Goal: Task Accomplishment & Management: Use online tool/utility

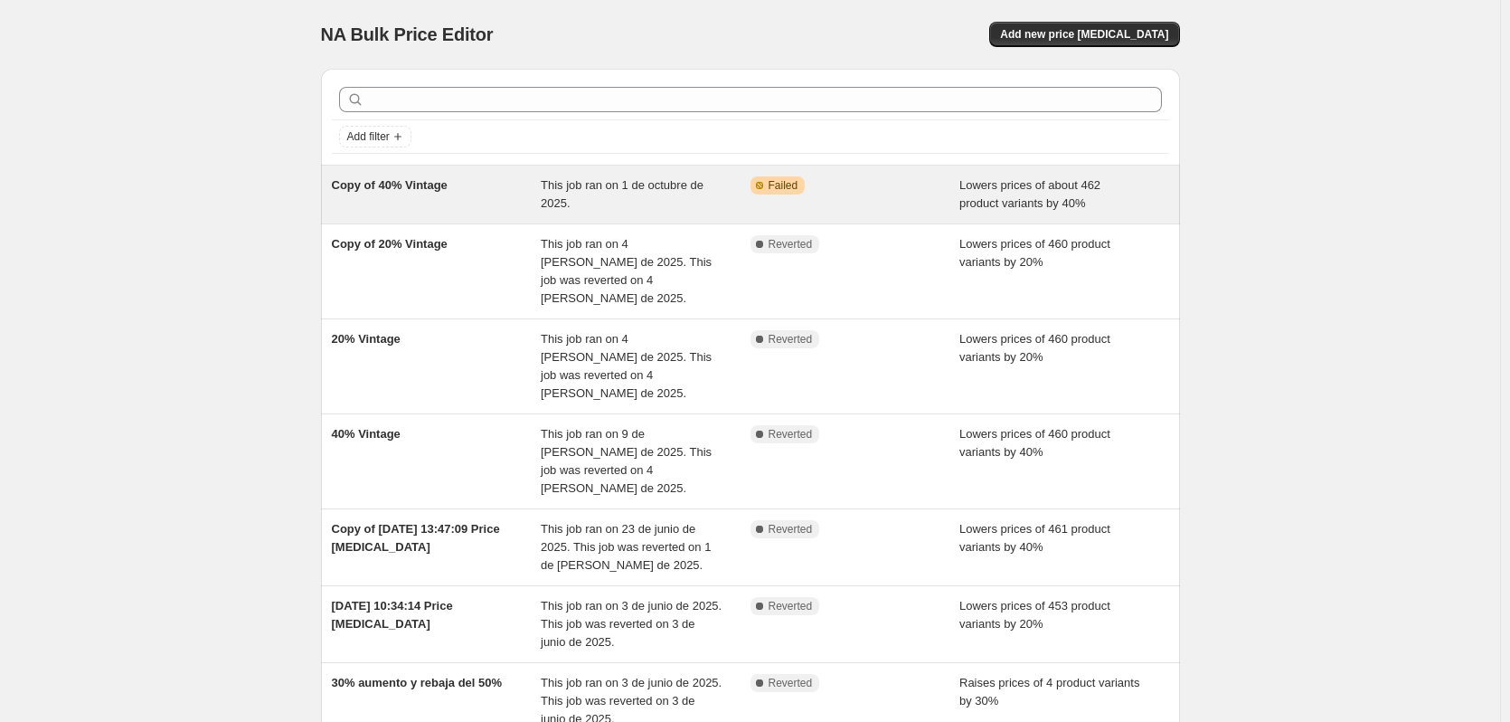
click at [472, 218] on div "Copy of 40% Vintage This job ran on 1 de octubre de 2025. Warning Partially com…" at bounding box center [750, 194] width 859 height 58
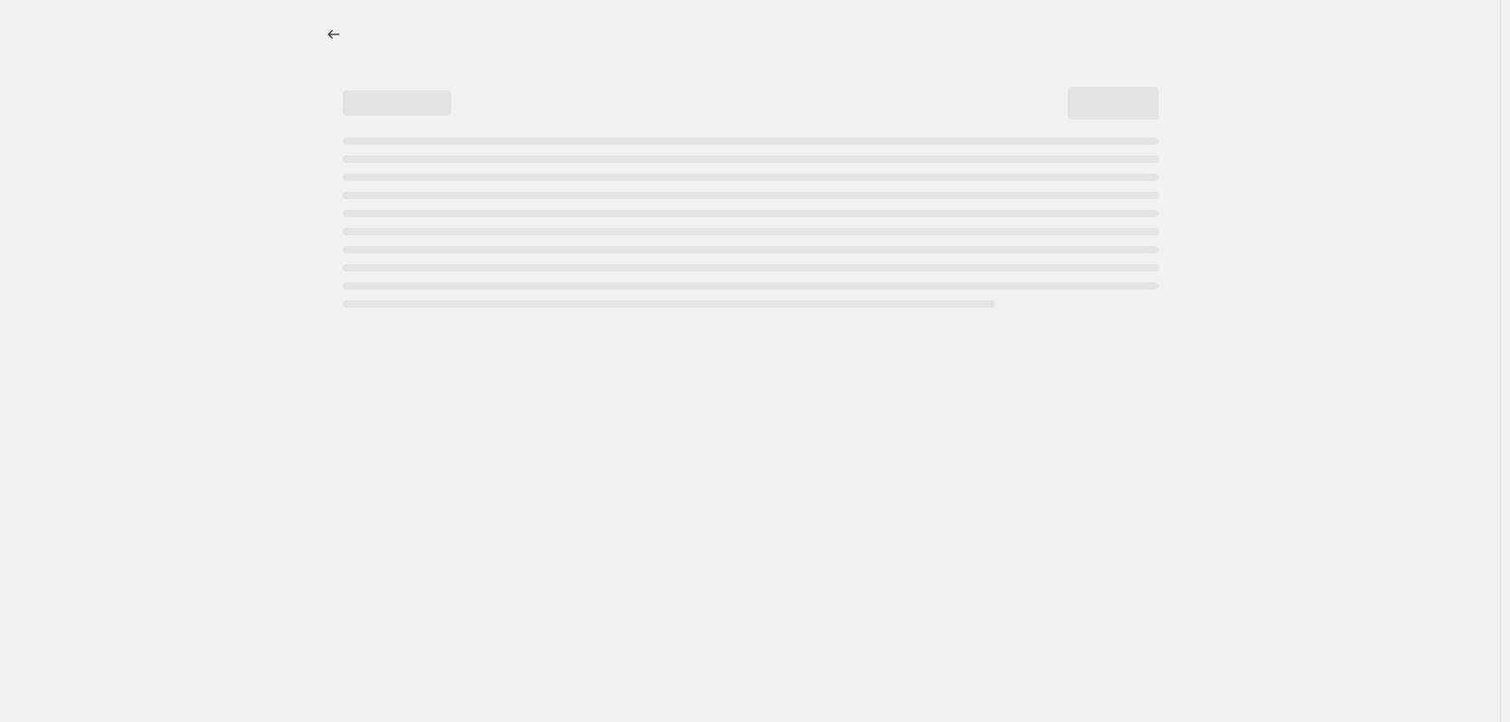
select select "percentage"
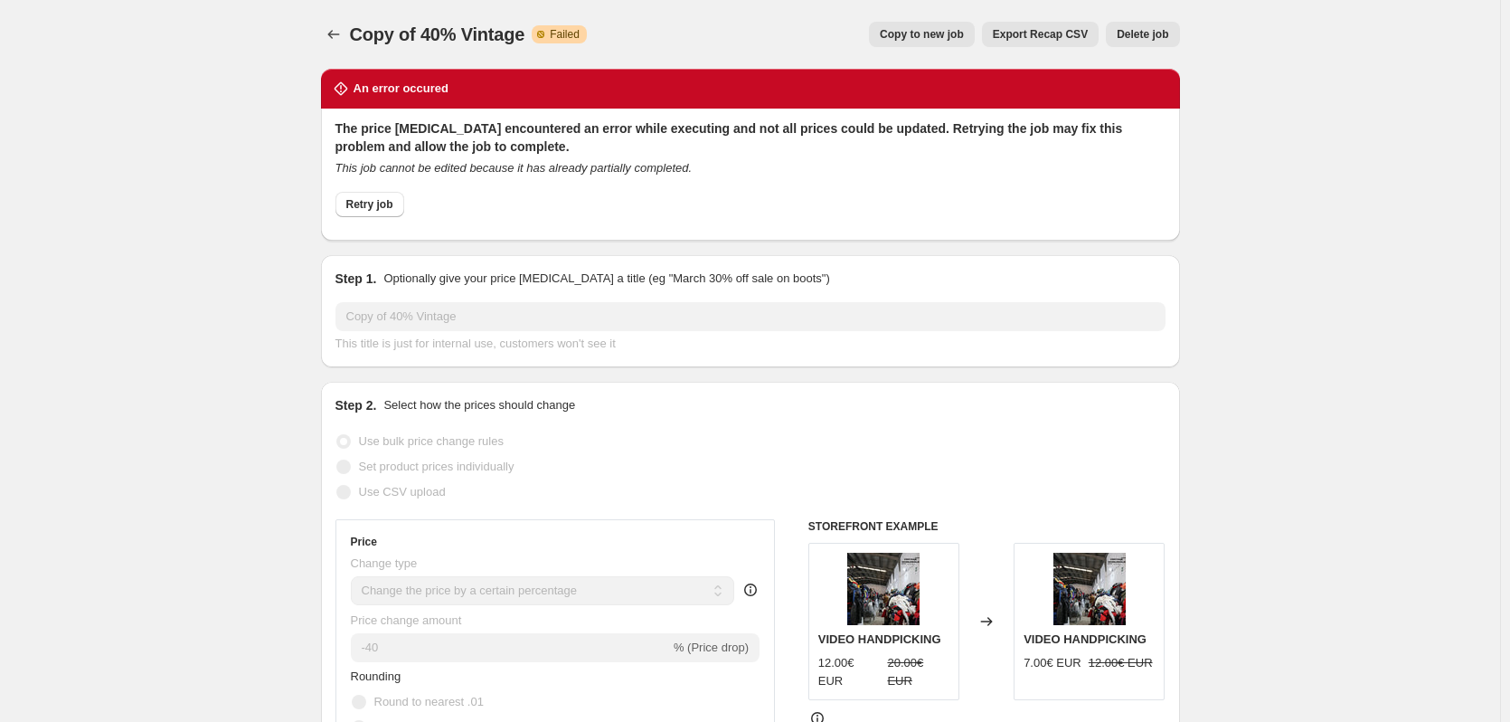
drag, startPoint x: 380, startPoint y: 201, endPoint x: 690, endPoint y: 178, distance: 311.0
click at [683, 196] on div "Retry job" at bounding box center [750, 209] width 830 height 34
click at [357, 203] on span "Retry job" at bounding box center [369, 204] width 47 height 14
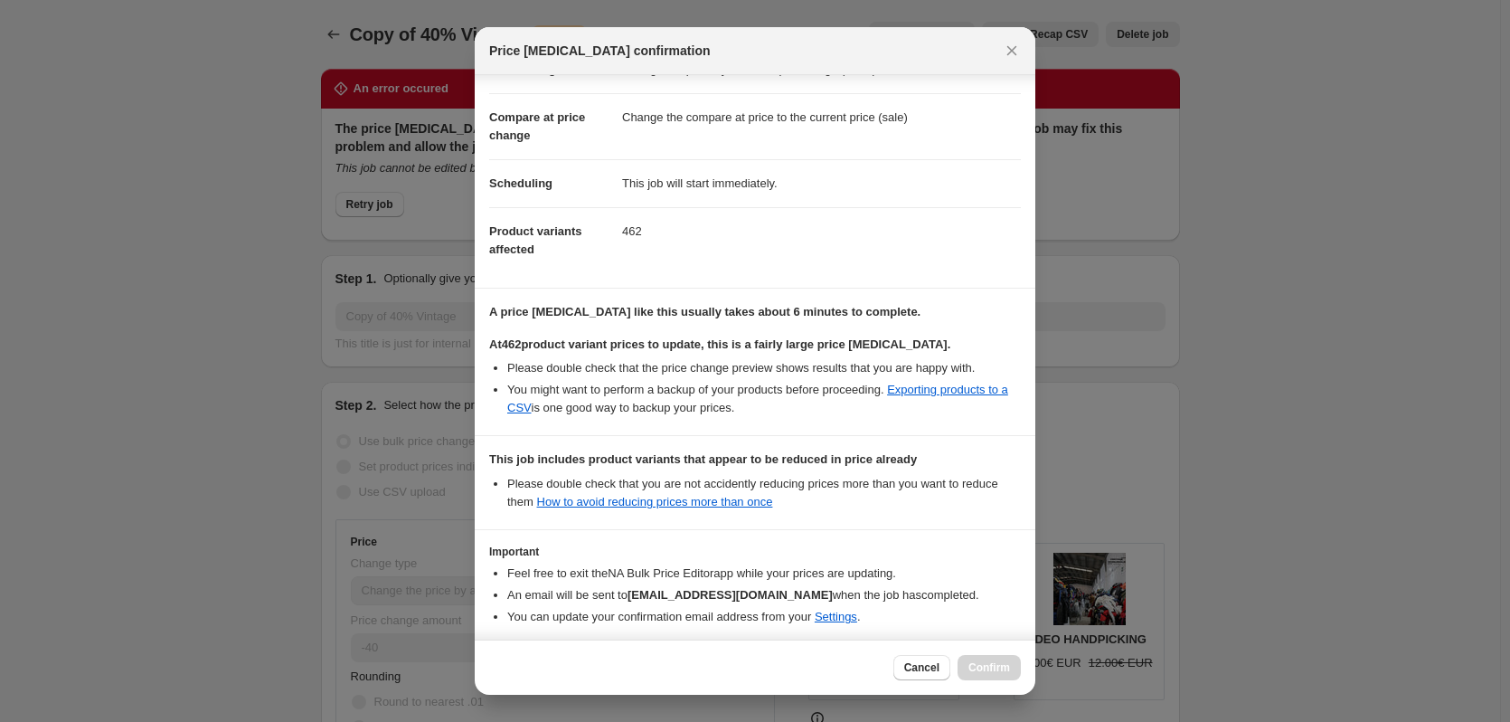
scroll to position [139, 0]
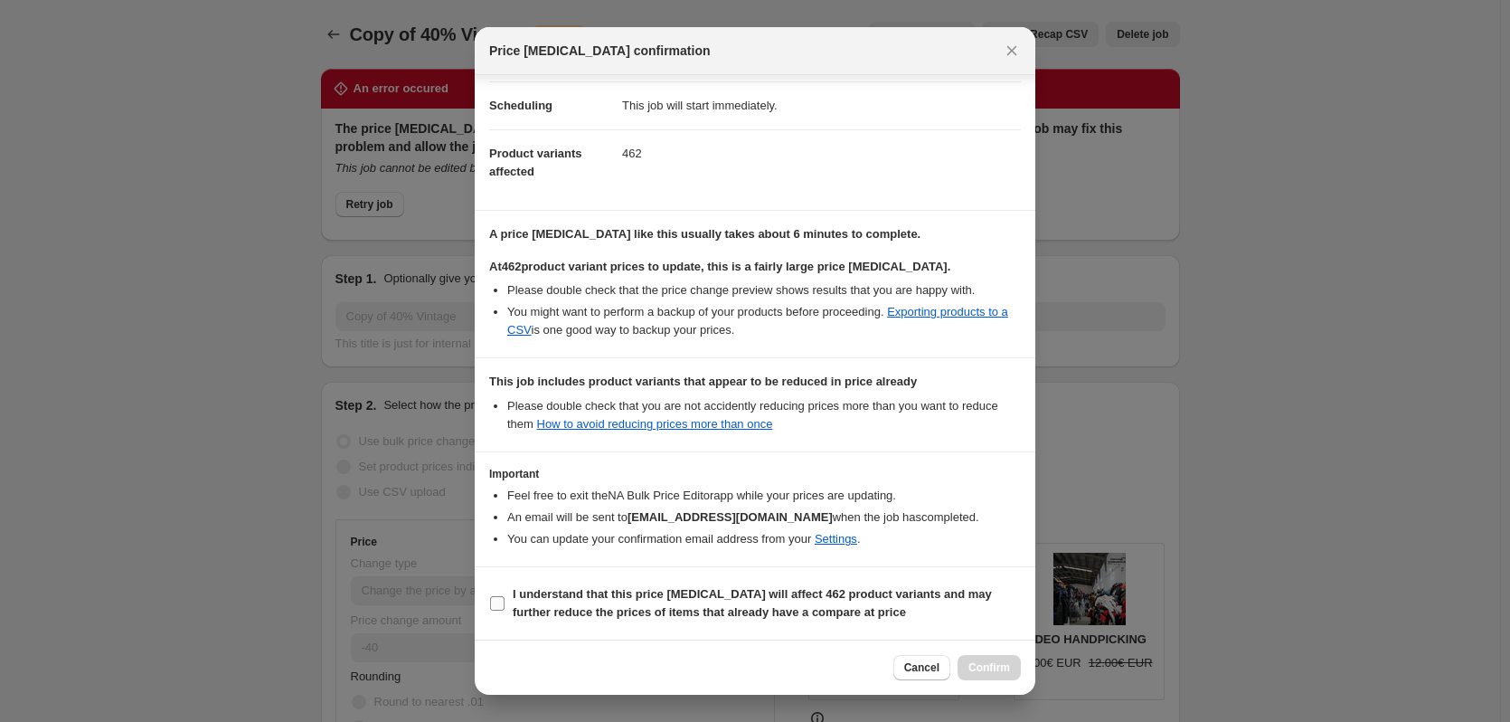
drag, startPoint x: 485, startPoint y: 599, endPoint x: 494, endPoint y: 601, distance: 9.4
click at [488, 600] on section "I understand that this price change job will affect 462 product variants and ma…" at bounding box center [755, 603] width 561 height 72
click at [498, 601] on input "I understand that this price change job will affect 462 product variants and ma…" at bounding box center [497, 603] width 14 height 14
checkbox input "true"
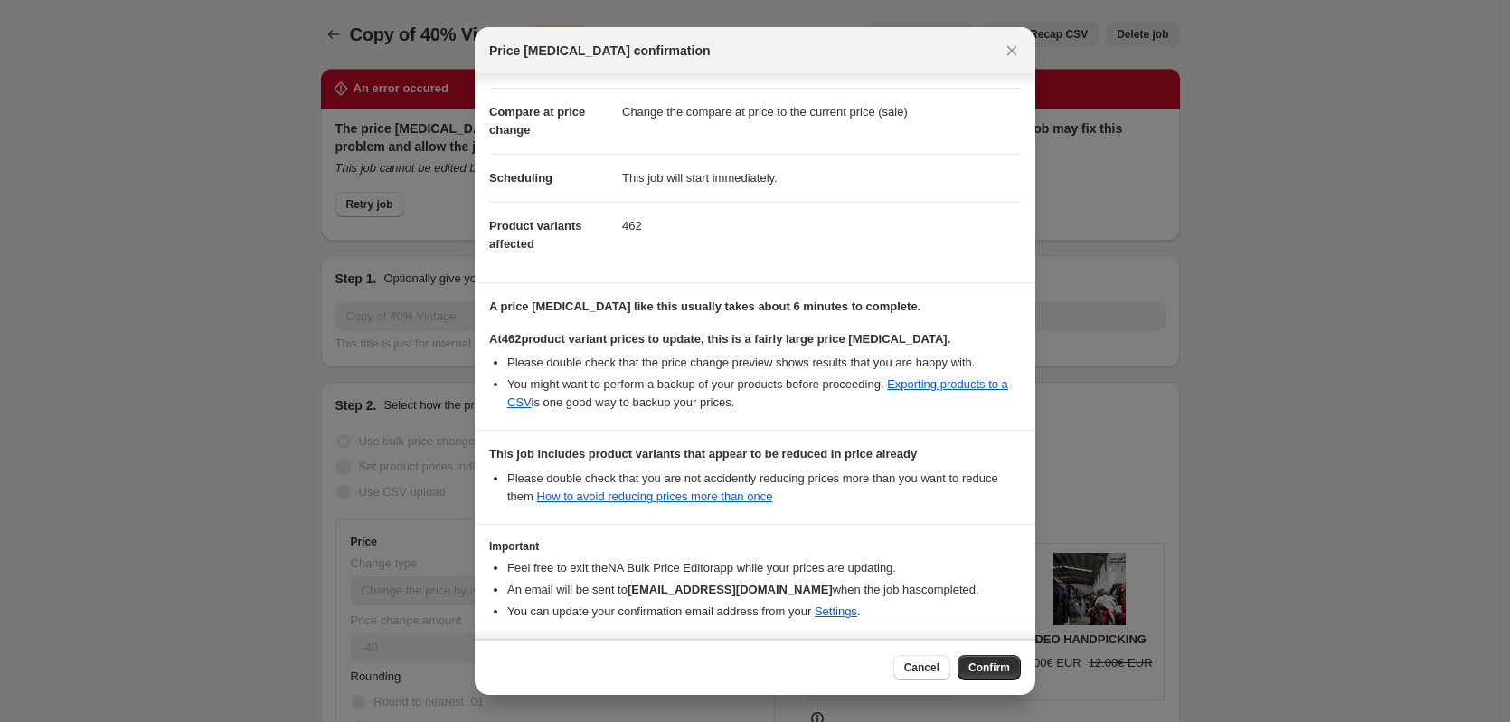
scroll to position [0, 0]
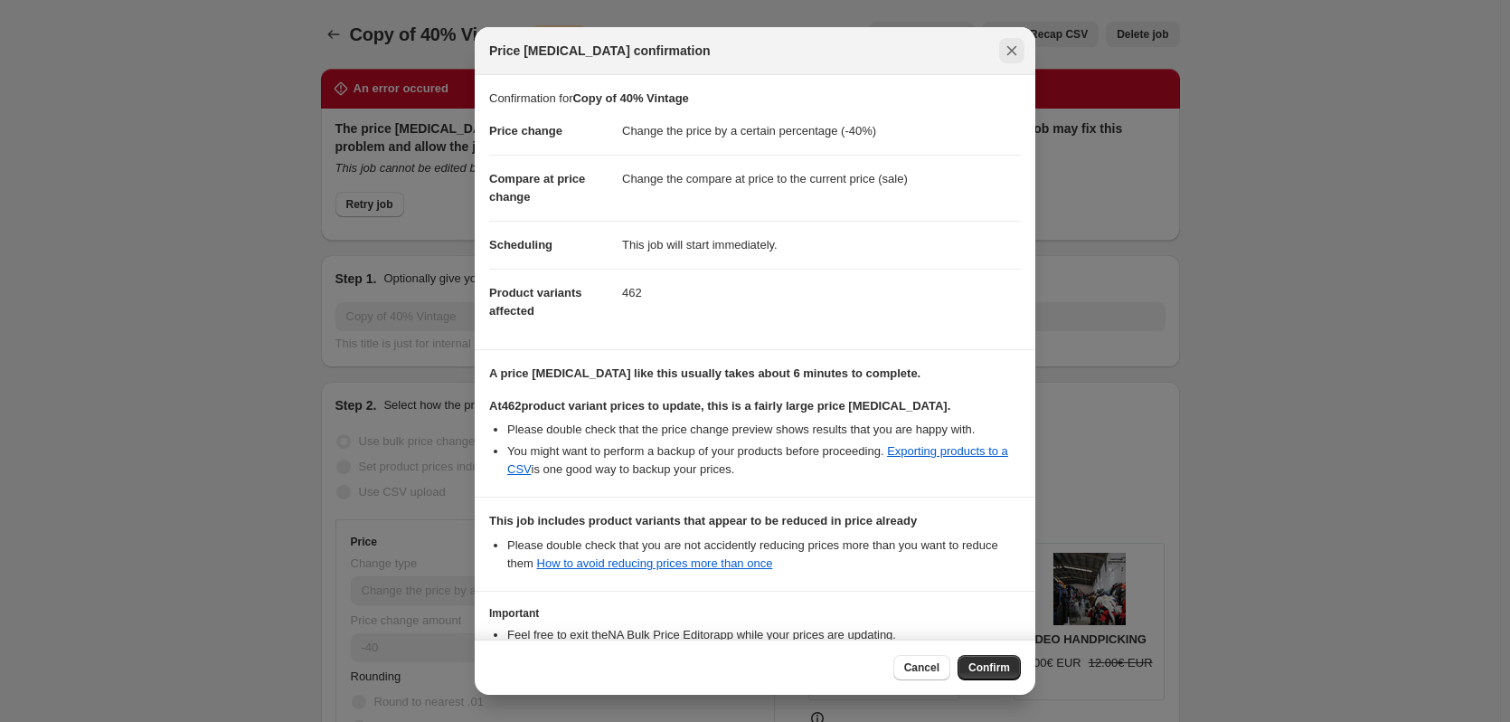
click at [1008, 56] on icon "Close" at bounding box center [1012, 51] width 18 height 18
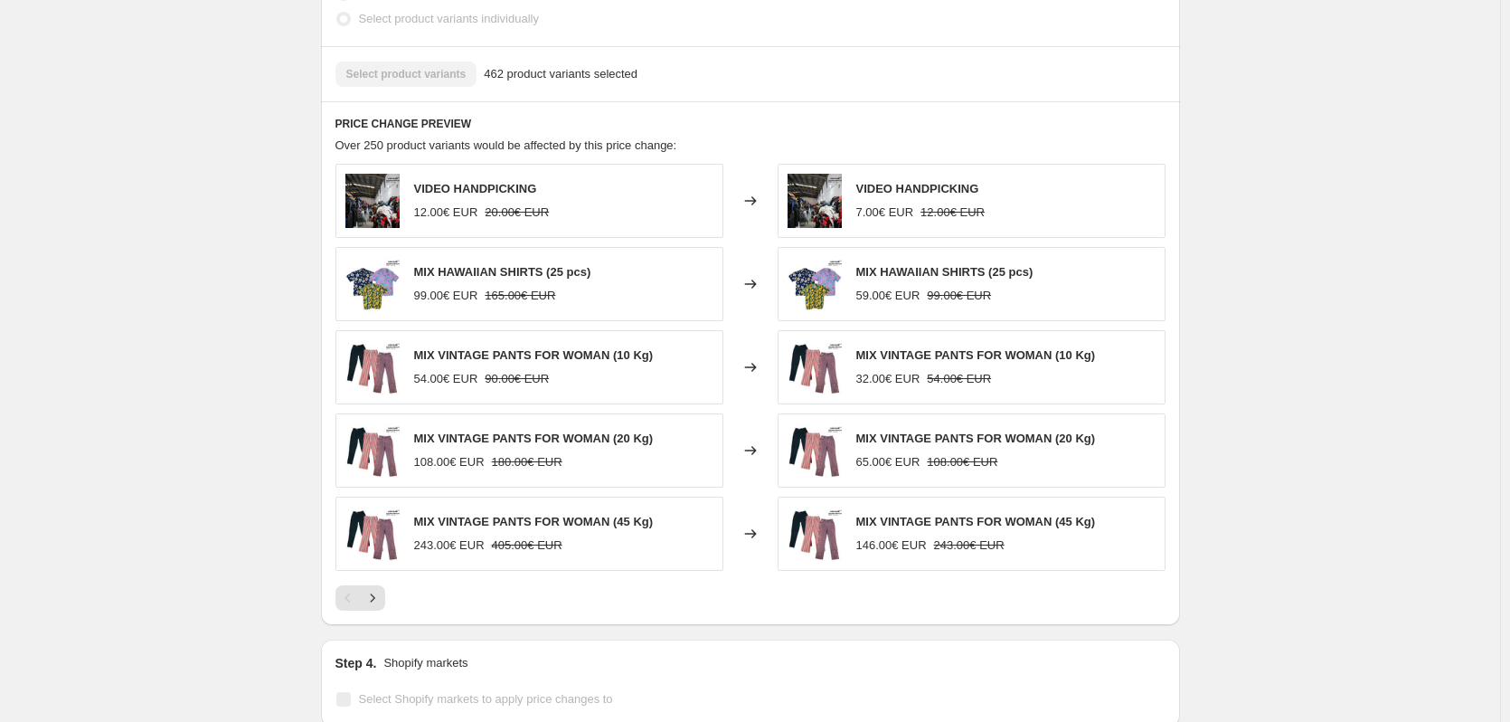
scroll to position [1176, 0]
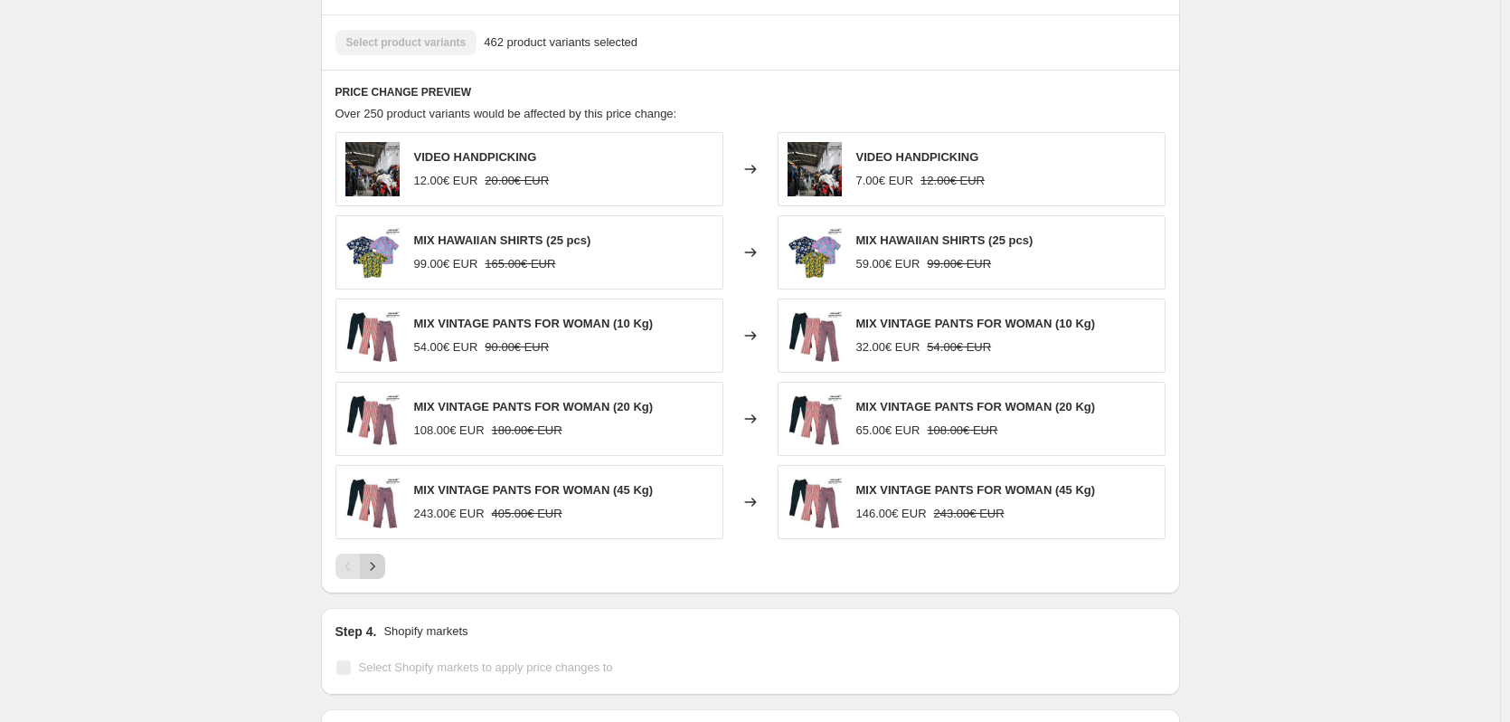
click at [373, 572] on icon "Next" at bounding box center [373, 566] width 18 height 18
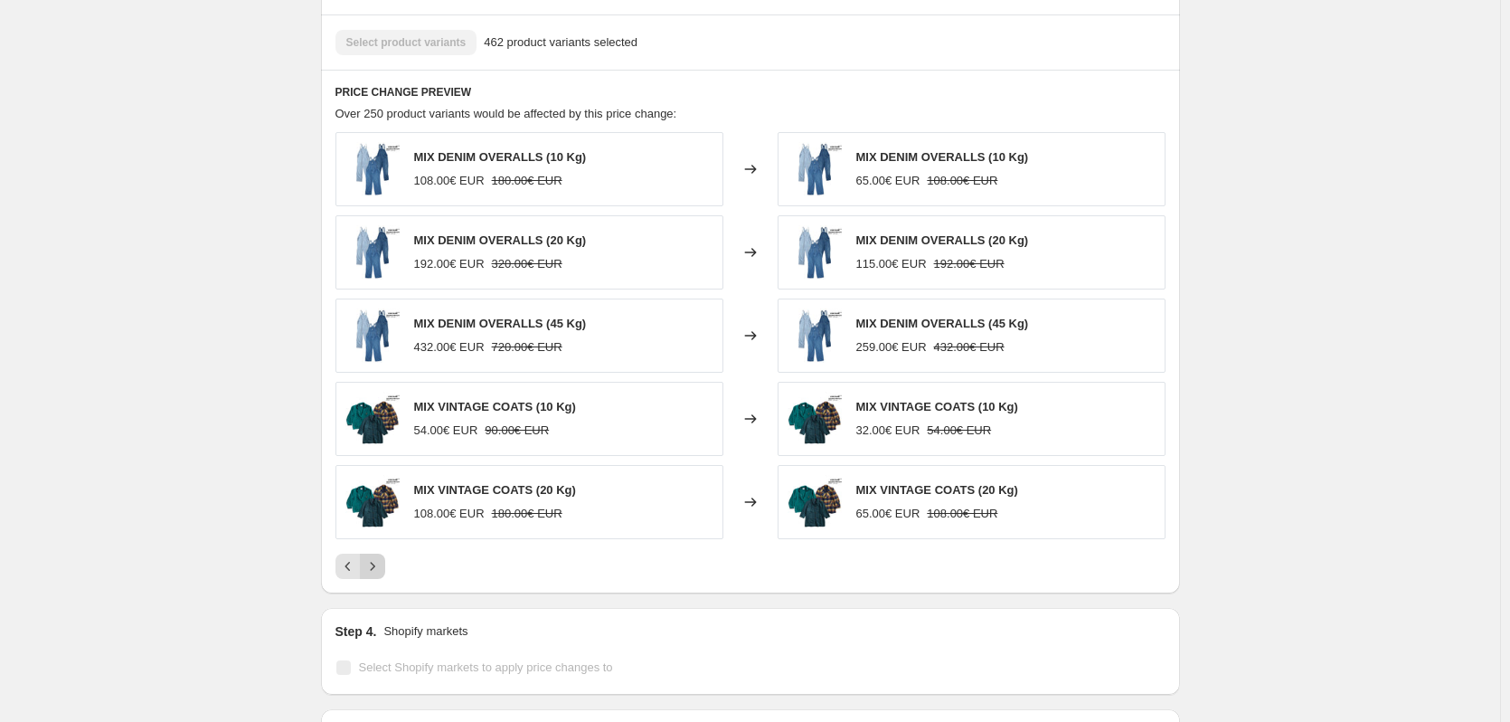
click at [373, 572] on icon "Next" at bounding box center [373, 566] width 18 height 18
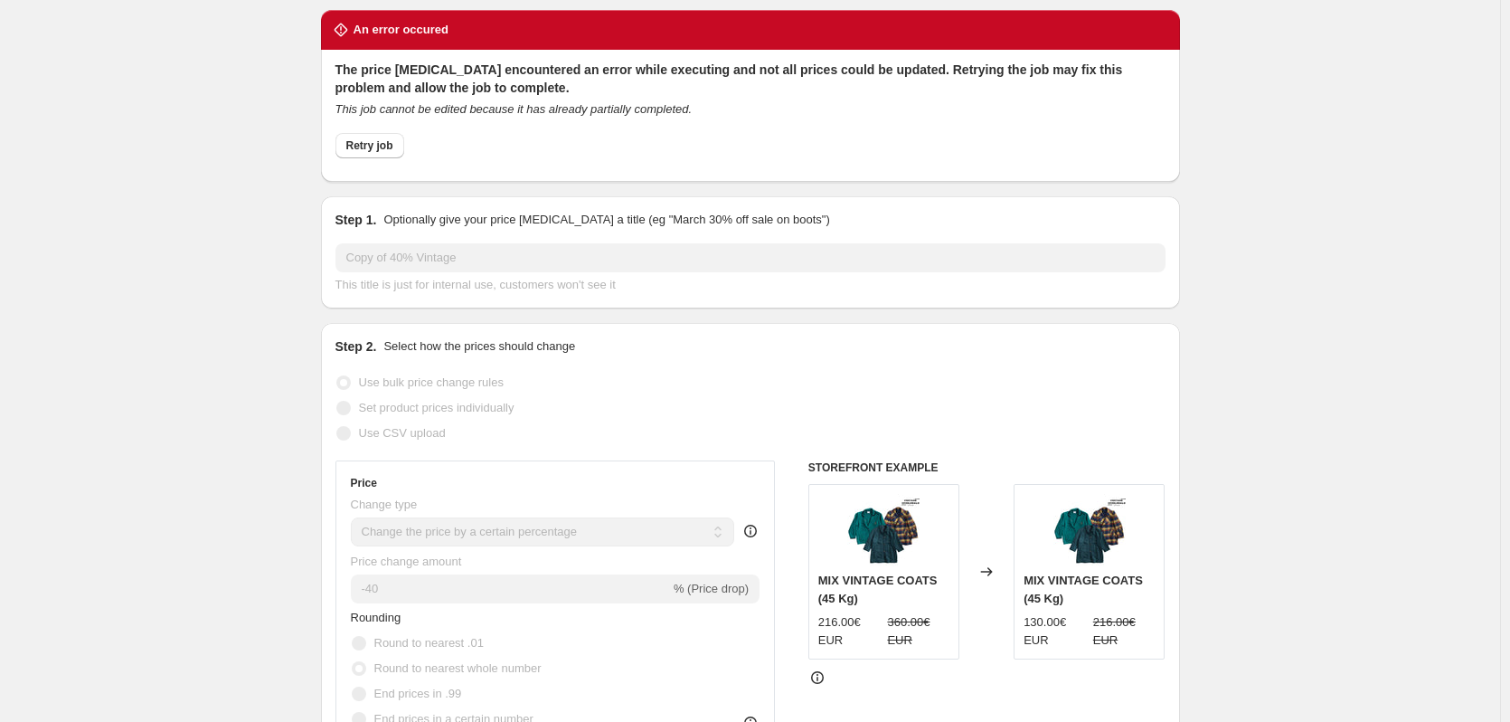
scroll to position [0, 0]
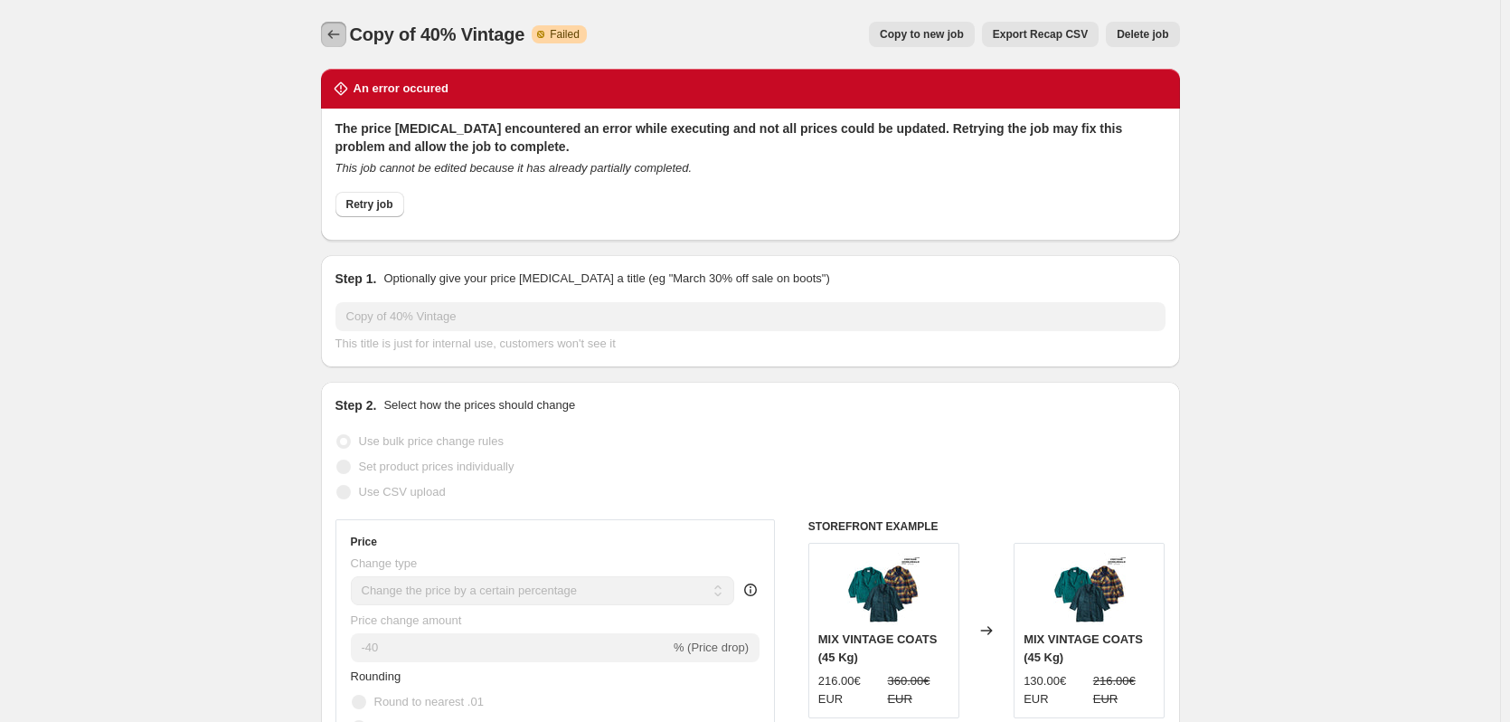
click at [343, 40] on icon "Price change jobs" at bounding box center [334, 34] width 18 height 18
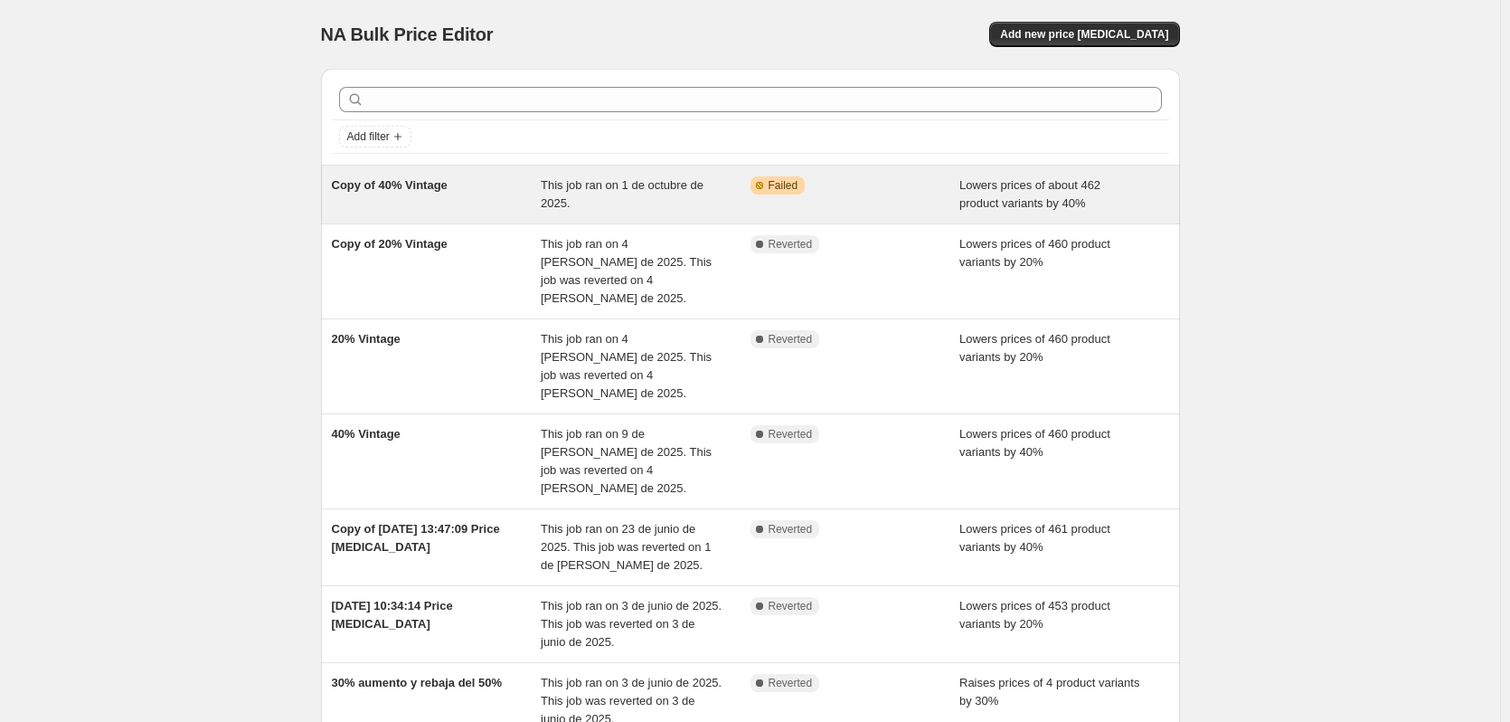
click at [443, 194] on div "Copy of 40% Vintage" at bounding box center [437, 194] width 210 height 36
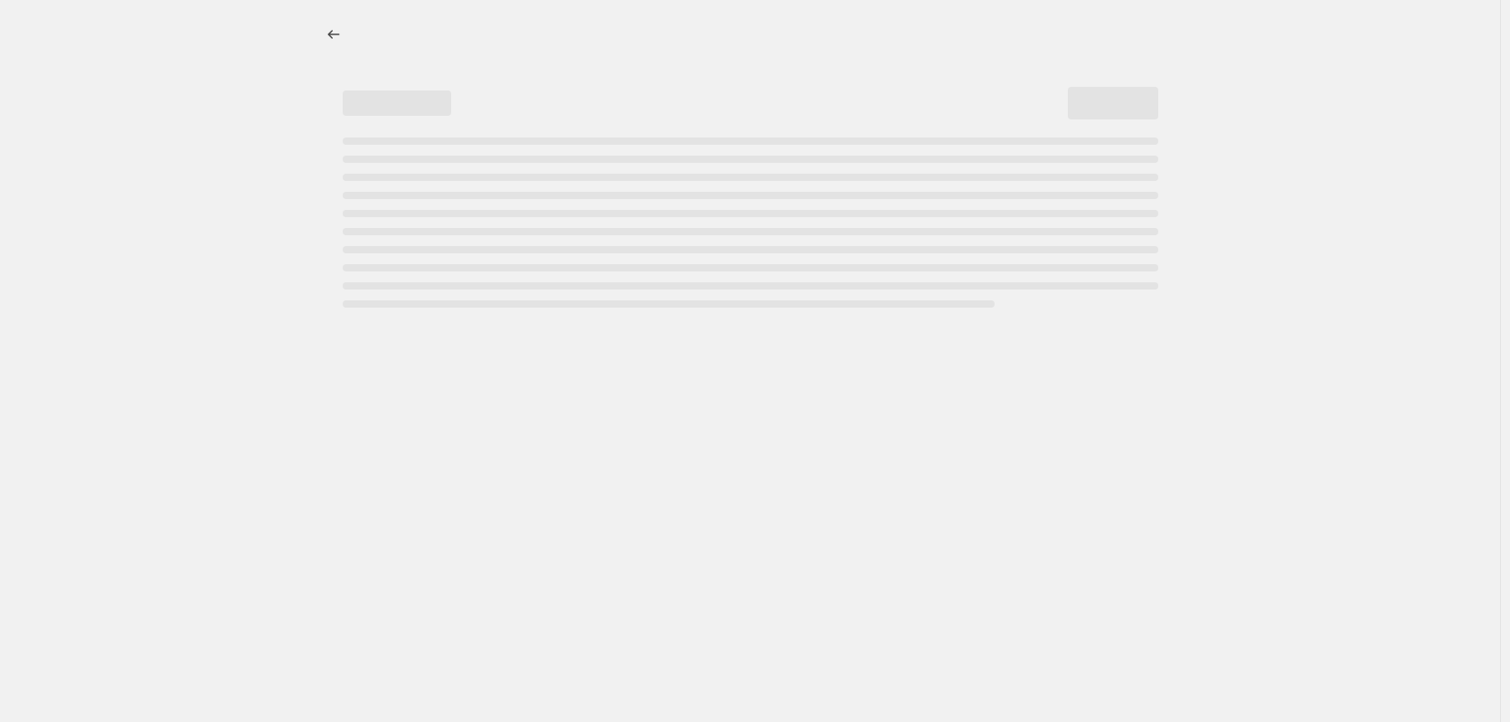
select select "percentage"
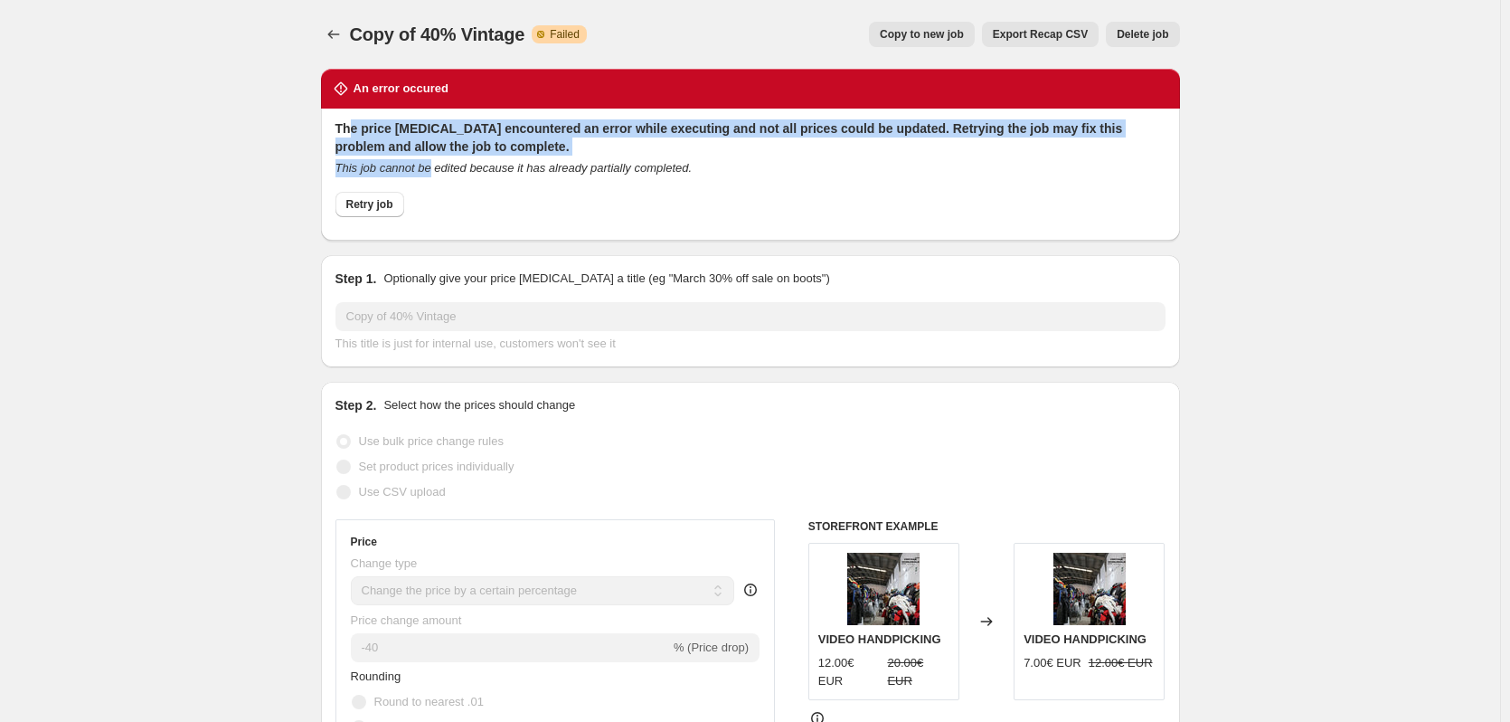
drag, startPoint x: 394, startPoint y: 136, endPoint x: 433, endPoint y: 165, distance: 48.5
click at [433, 165] on div "The price change job encountered an error while executing and not all prices co…" at bounding box center [750, 172] width 830 height 107
click at [393, 159] on div "This job cannot be edited because it has already partially completed." at bounding box center [750, 168] width 830 height 18
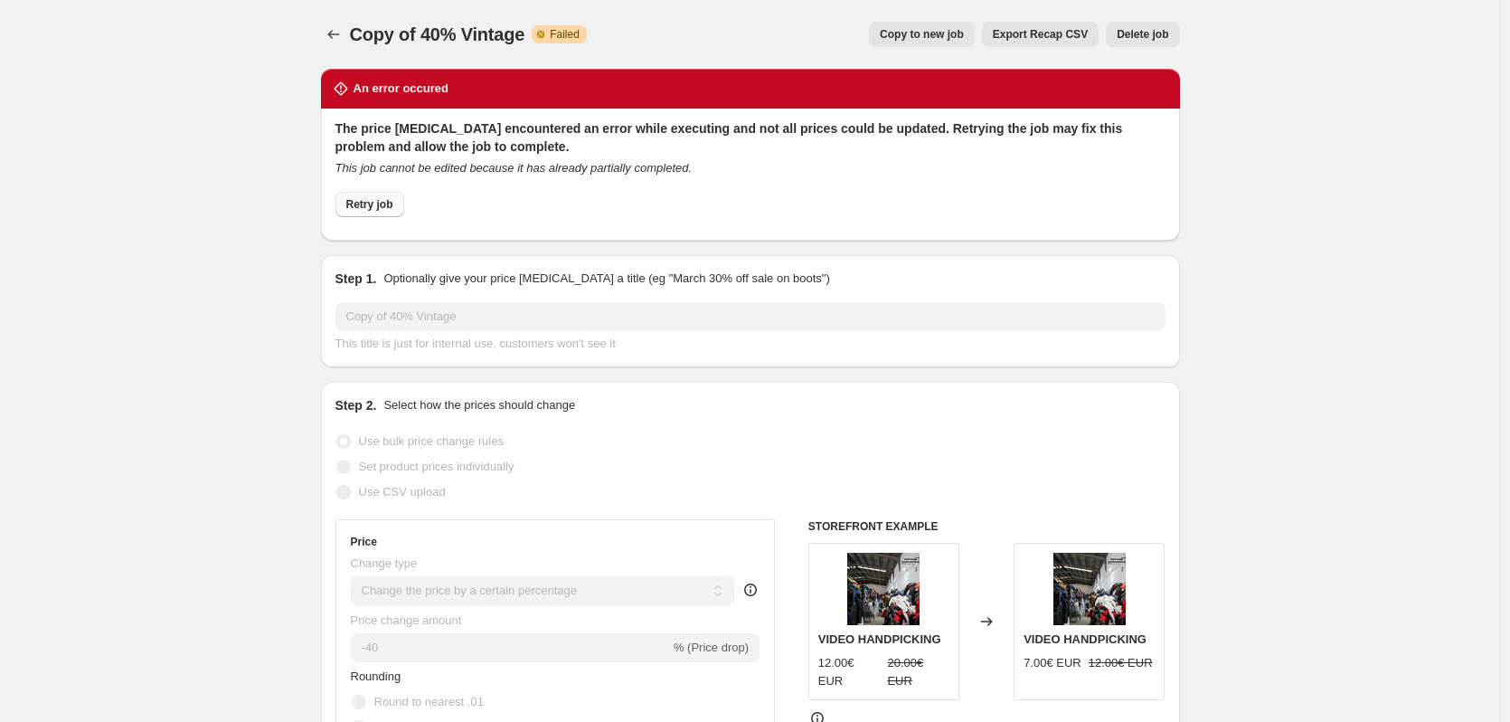
click at [384, 214] on button "Retry job" at bounding box center [369, 204] width 69 height 25
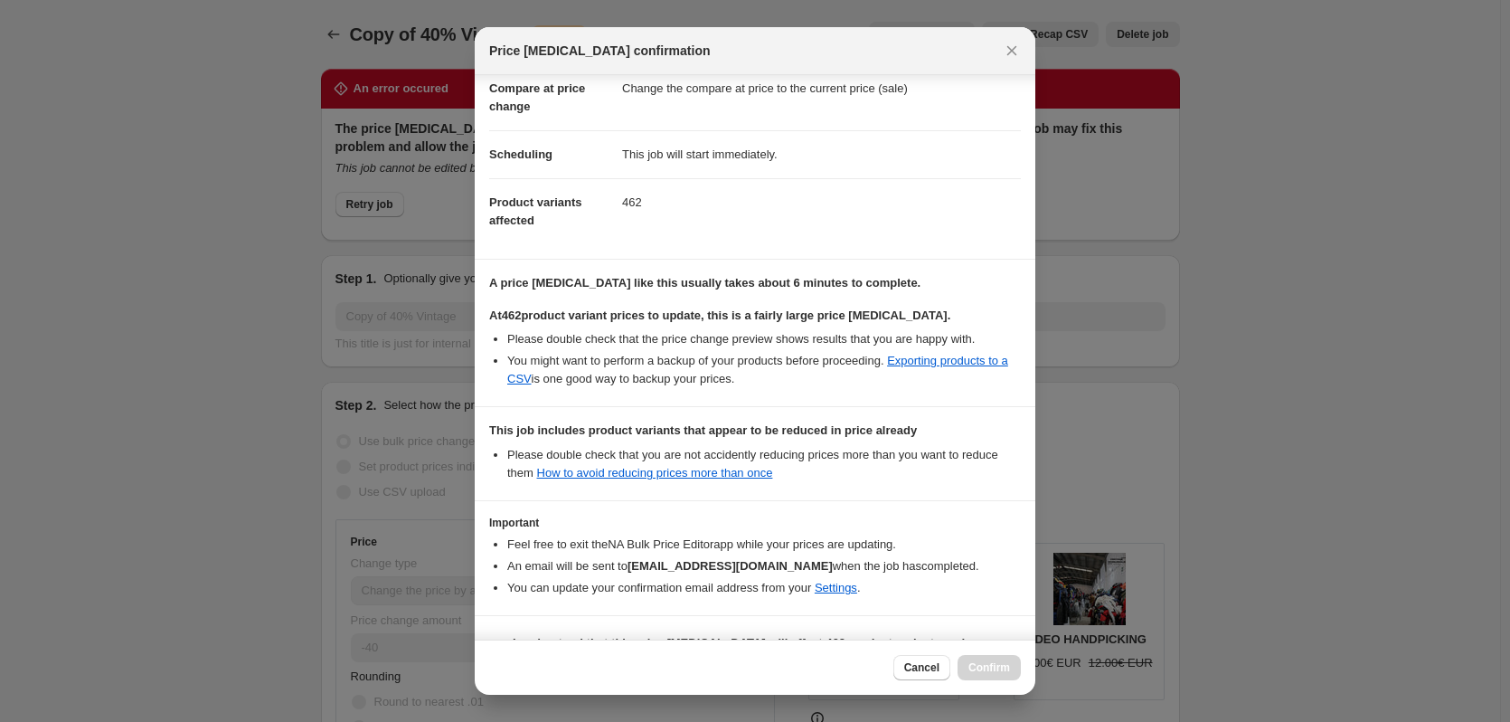
scroll to position [139, 0]
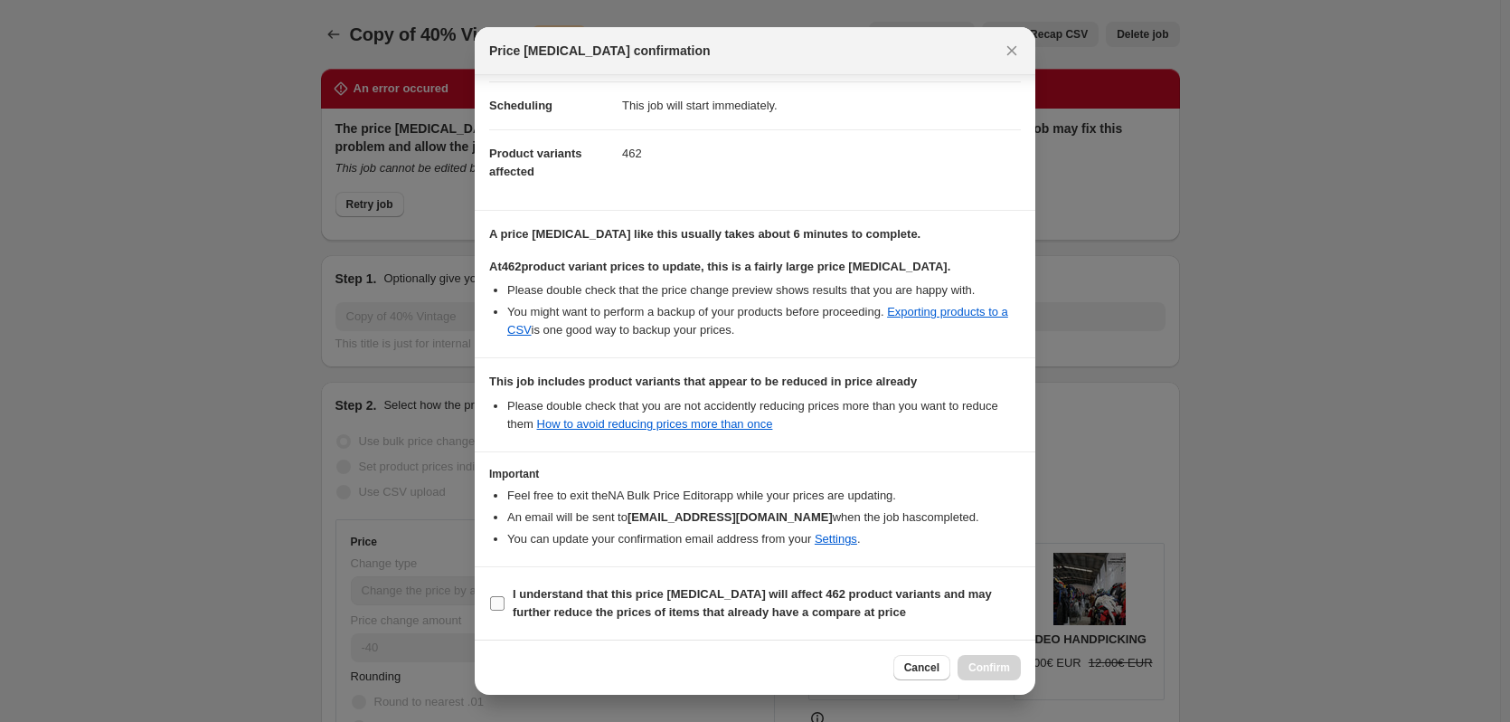
click at [552, 584] on label "I understand that this price change job will affect 462 product variants and ma…" at bounding box center [755, 602] width 532 height 43
click at [505, 596] on input "I understand that this price change job will affect 462 product variants and ma…" at bounding box center [497, 603] width 14 height 14
checkbox input "true"
click at [980, 663] on span "Confirm" at bounding box center [989, 667] width 42 height 14
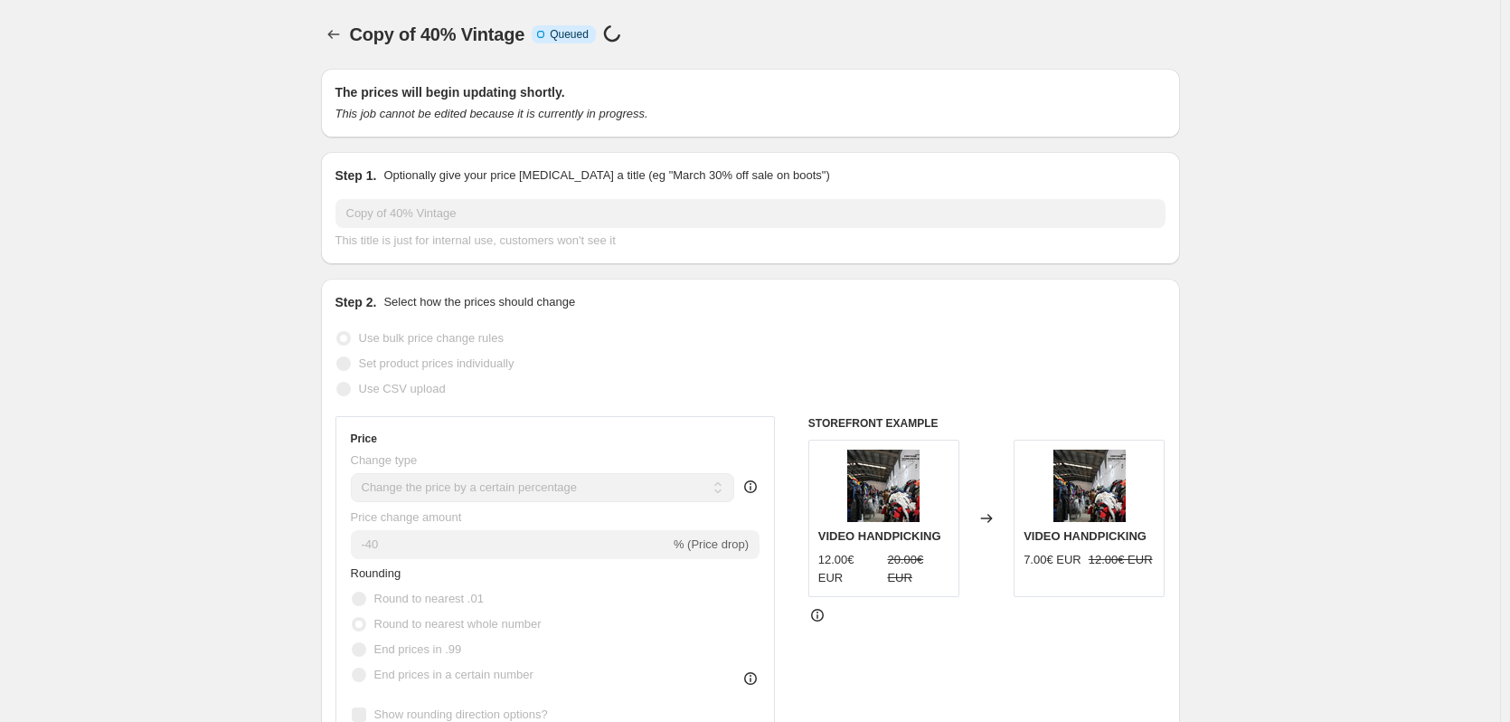
scroll to position [0, 0]
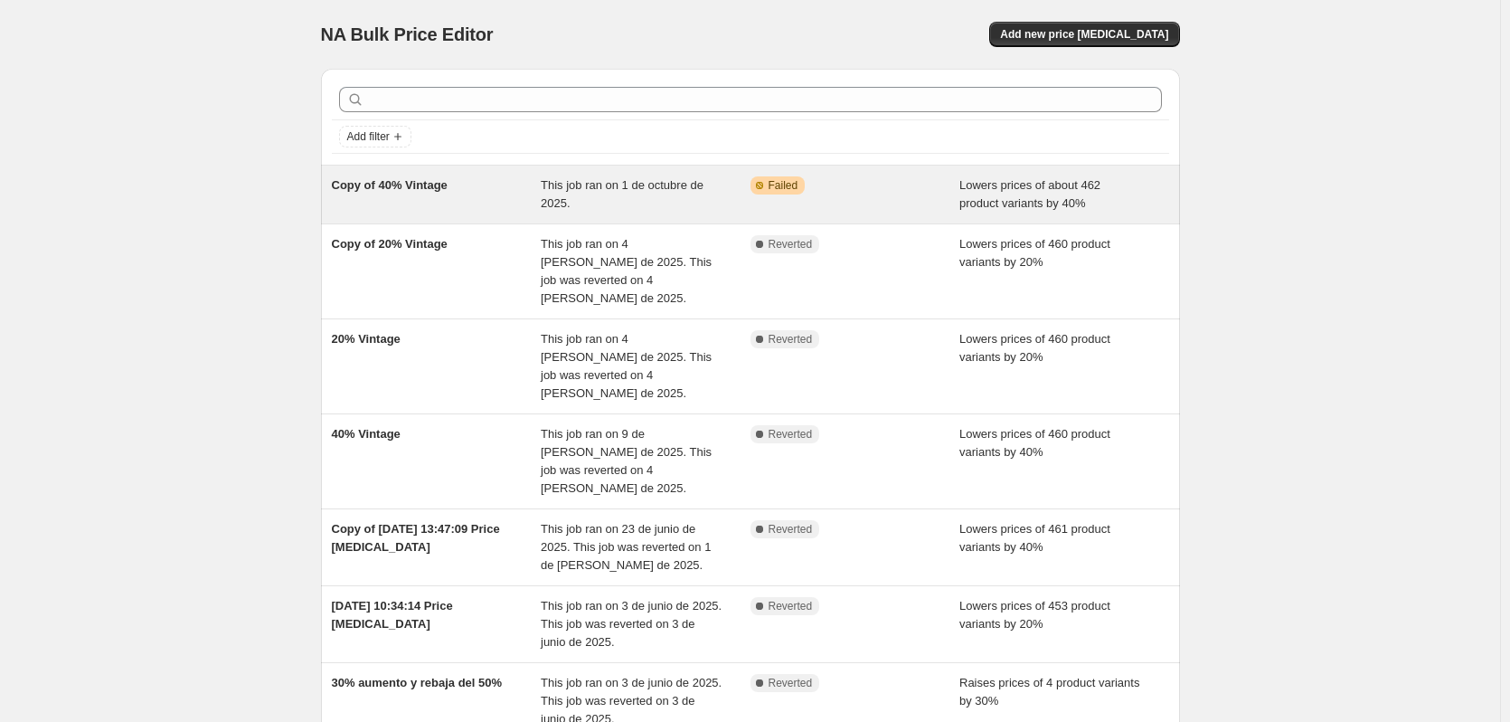
click at [549, 194] on div "This job ran on 1 de octubre de 2025." at bounding box center [646, 194] width 210 height 36
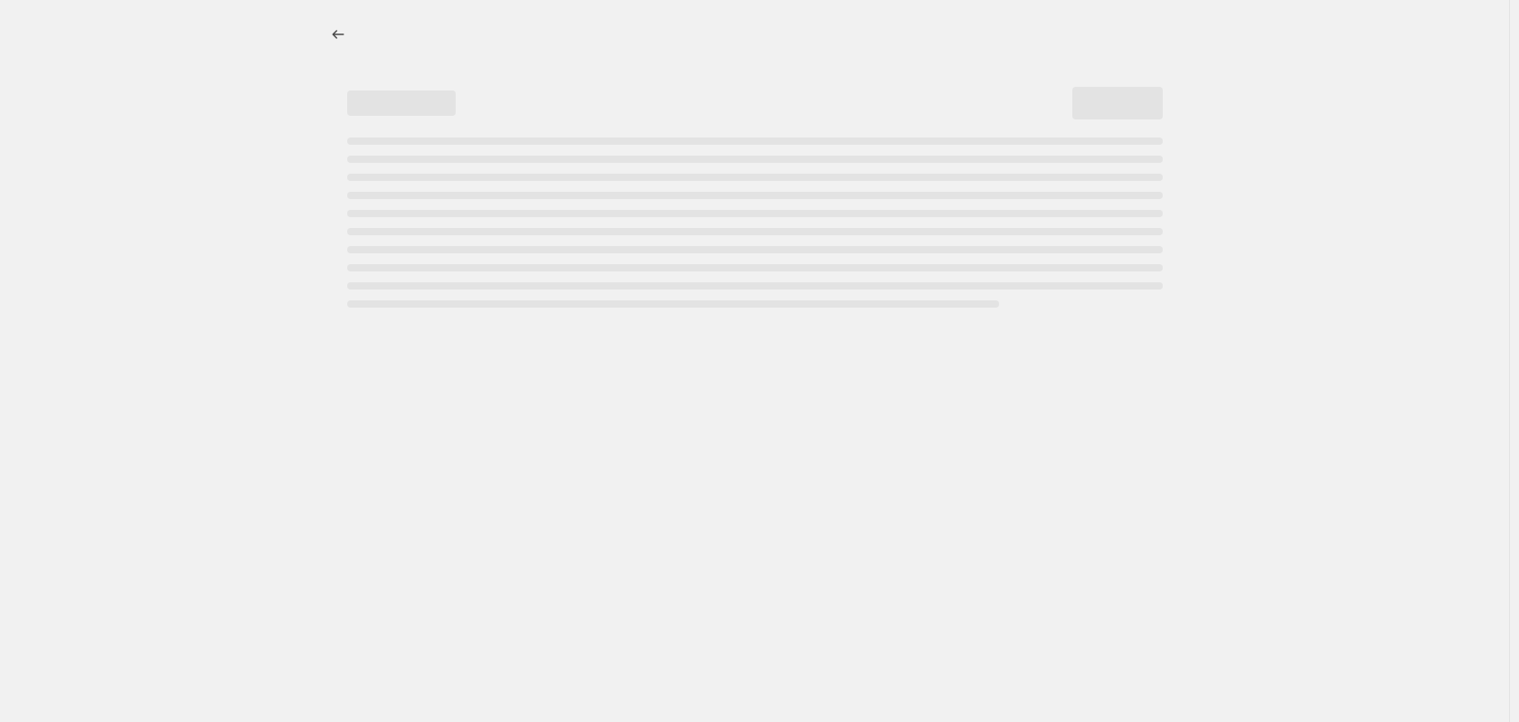
select select "percentage"
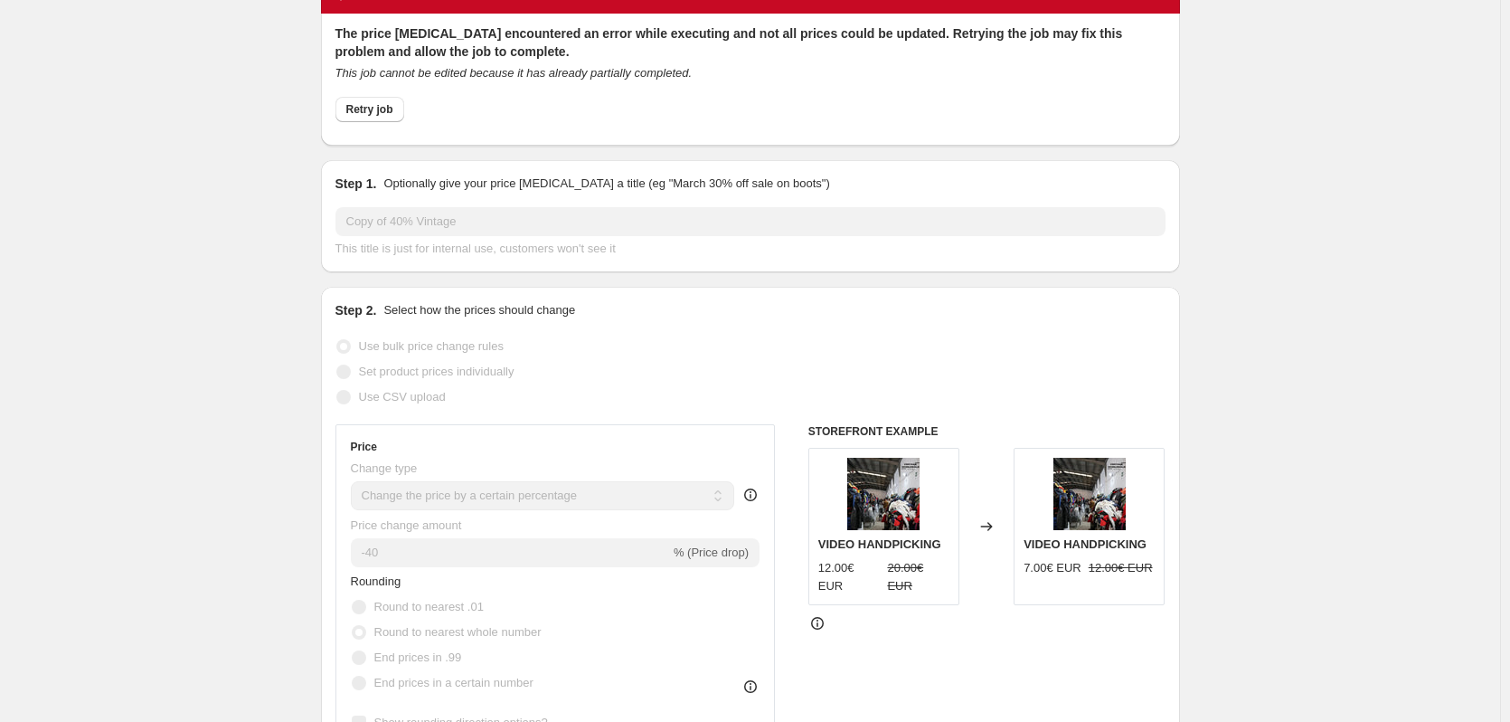
scroll to position [181, 0]
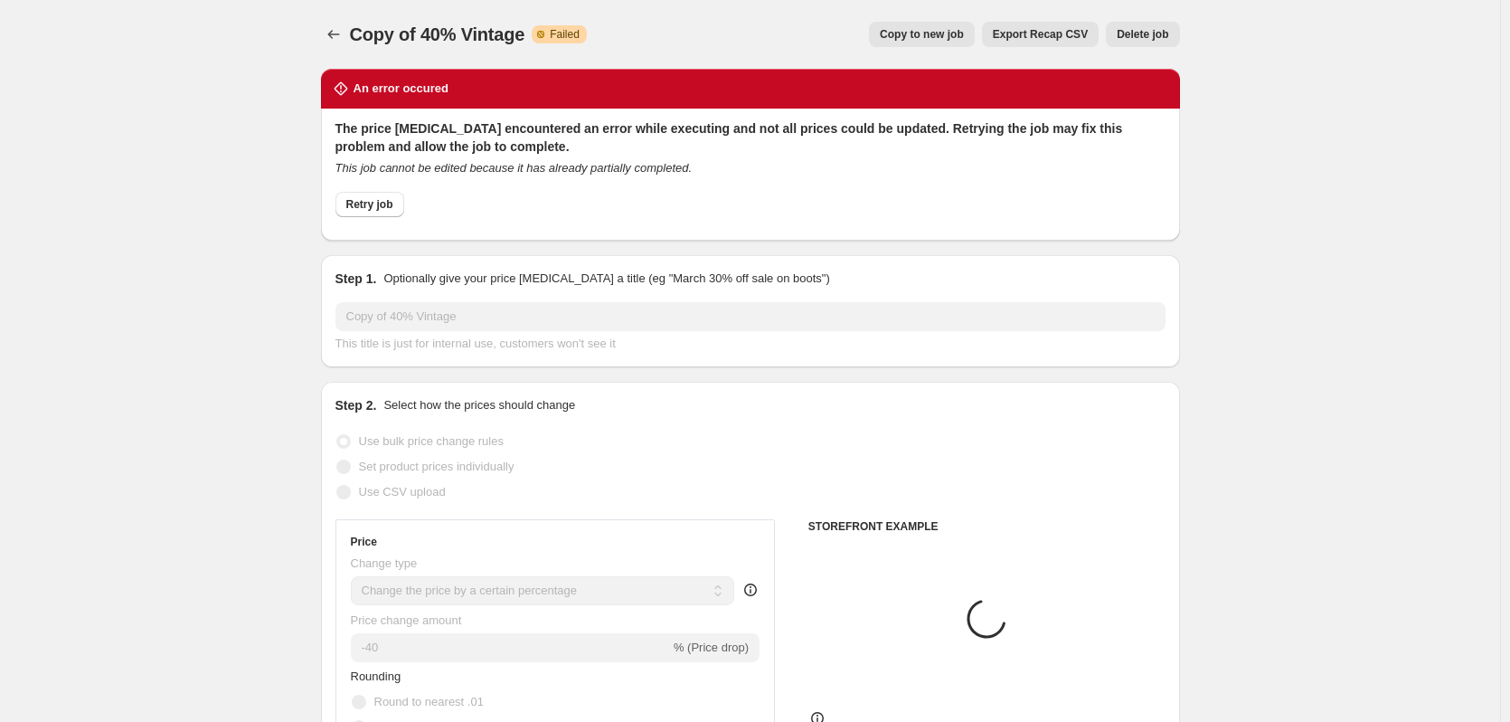
select select "percentage"
